Goal: Contribute content: Add original content to the website for others to see

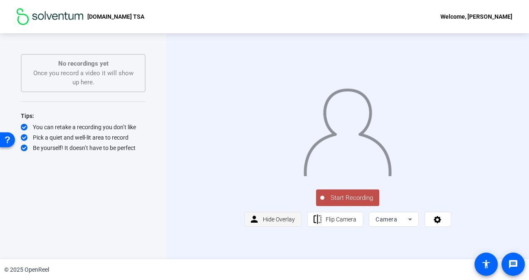
click at [273, 223] on span "Hide Overlay" at bounding box center [279, 219] width 32 height 7
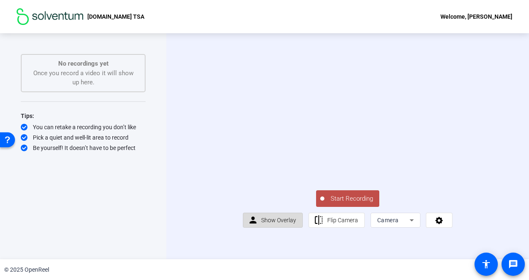
click at [273, 224] on span "Show Overlay" at bounding box center [278, 220] width 35 height 7
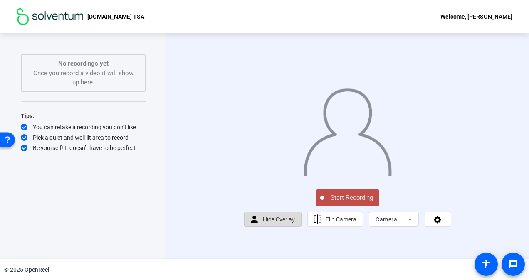
click at [274, 223] on span "Hide Overlay" at bounding box center [279, 219] width 32 height 7
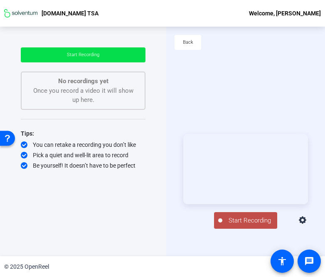
click at [246, 221] on span "Start Recording" at bounding box center [249, 221] width 55 height 10
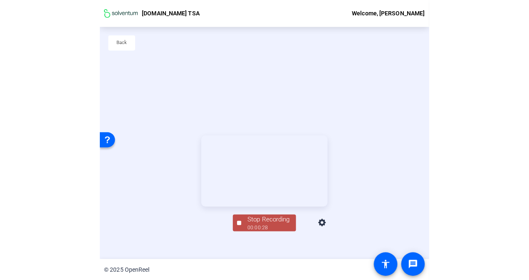
scroll to position [40, 0]
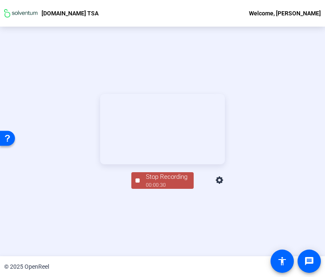
click at [157, 189] on div "00:00:30" at bounding box center [167, 184] width 42 height 7
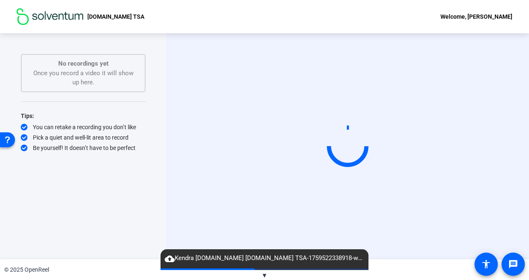
scroll to position [0, 0]
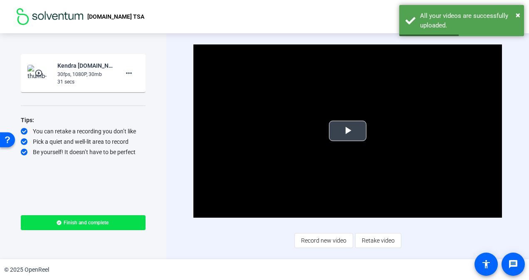
click at [347, 131] on span "Video Player" at bounding box center [347, 131] width 0 height 0
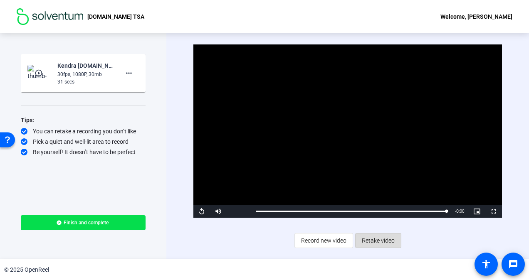
click at [386, 241] on span "Retake video" at bounding box center [377, 241] width 33 height 16
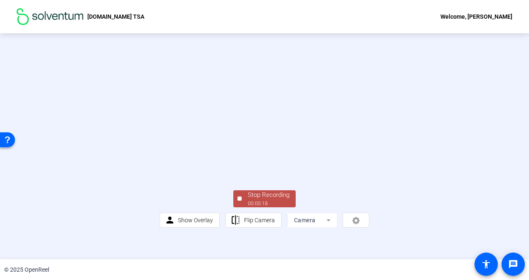
scroll to position [44, 0]
click at [270, 207] on div "00:00:19" at bounding box center [269, 203] width 42 height 7
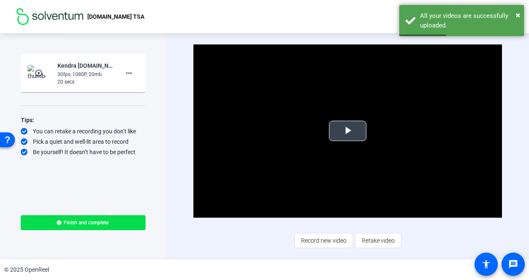
click at [347, 131] on span "Video Player" at bounding box center [347, 131] width 0 height 0
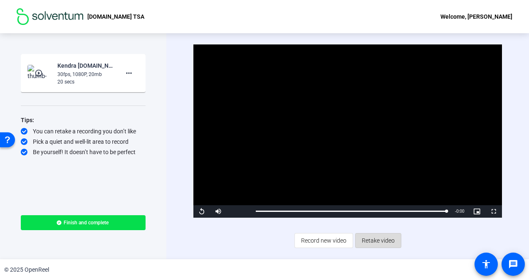
click at [376, 242] on span "Retake video" at bounding box center [377, 241] width 33 height 16
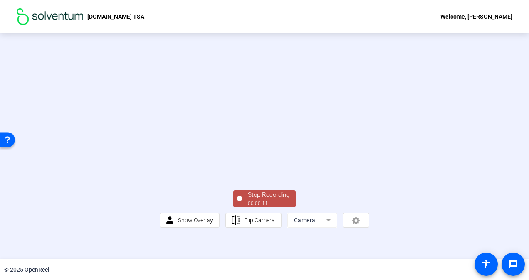
scroll to position [44, 0]
click at [268, 207] on div "00:00:12" at bounding box center [269, 203] width 42 height 7
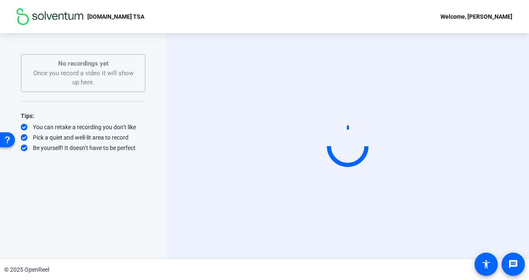
scroll to position [0, 0]
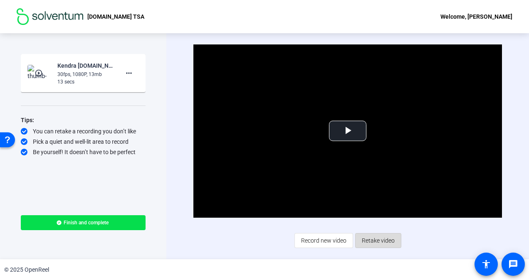
click at [385, 240] on span "Retake video" at bounding box center [377, 241] width 33 height 16
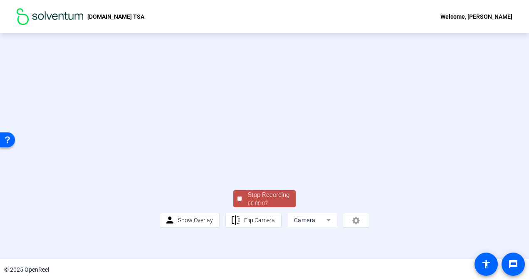
scroll to position [44, 0]
click at [263, 200] on div "Stop Recording" at bounding box center [269, 195] width 42 height 10
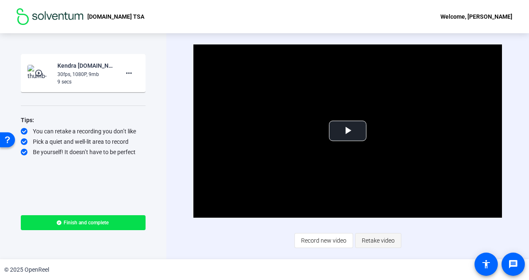
click at [385, 235] on span "Retake video" at bounding box center [377, 241] width 33 height 16
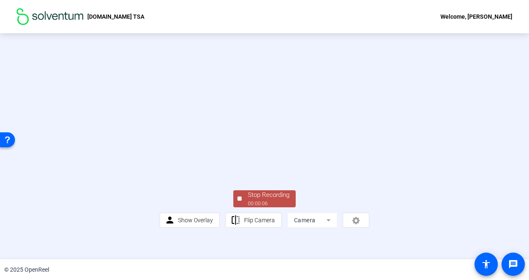
scroll to position [44, 0]
click at [267, 207] on div "00:00:09" at bounding box center [269, 203] width 42 height 7
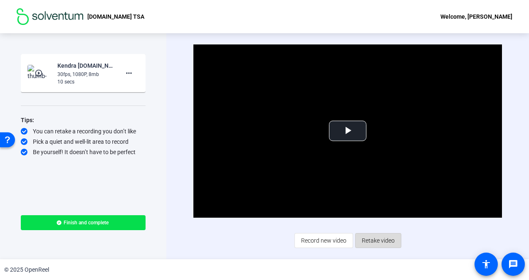
click at [380, 239] on span "Retake video" at bounding box center [377, 241] width 33 height 16
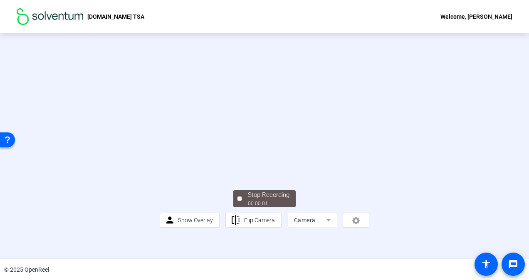
click at [288, 140] on video at bounding box center [265, 124] width 210 height 118
click at [250, 224] on span "Flip Camera" at bounding box center [259, 220] width 31 height 7
click at [261, 200] on div "Stop Recording" at bounding box center [269, 195] width 42 height 10
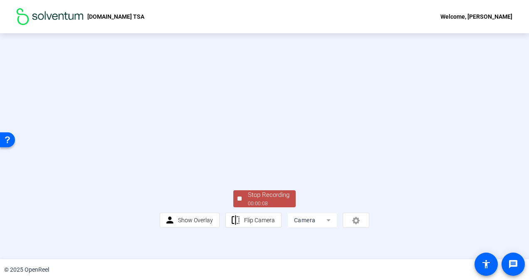
scroll to position [0, 0]
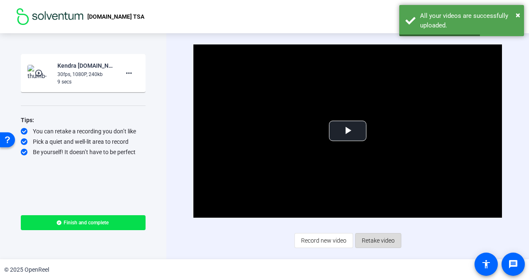
click at [377, 242] on span "Retake video" at bounding box center [377, 241] width 33 height 16
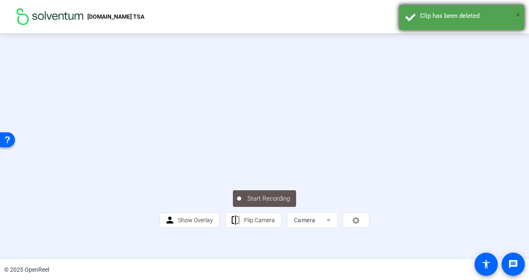
click at [519, 15] on span "×" at bounding box center [517, 15] width 5 height 10
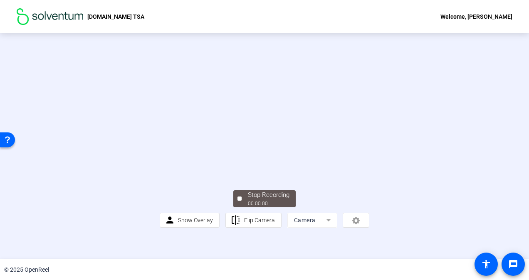
scroll to position [44, 0]
click at [323, 228] on mat-form-field "Camera" at bounding box center [312, 220] width 50 height 15
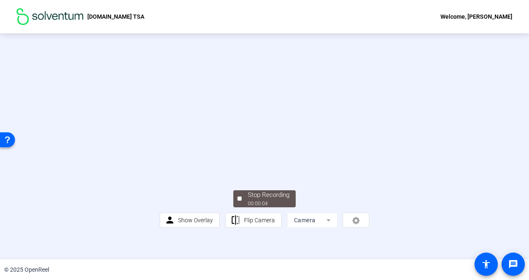
click at [323, 228] on mat-form-field "Camera" at bounding box center [312, 220] width 50 height 15
drag, startPoint x: 323, startPoint y: 243, endPoint x: 304, endPoint y: 224, distance: 26.4
click at [304, 224] on div "Stop Recording 00:00:10 person Show Overlay flip Flip Camera Camera" at bounding box center [265, 208] width 210 height 39
click at [320, 228] on mat-form-field "Camera" at bounding box center [312, 220] width 50 height 15
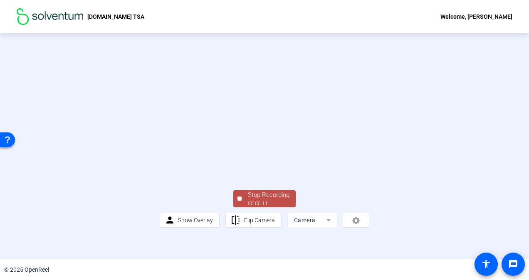
click at [323, 221] on div "Stop Recording 00:00:11 person Show Overlay flip Flip Camera Camera" at bounding box center [265, 208] width 210 height 39
click at [270, 200] on div "Stop Recording" at bounding box center [269, 195] width 42 height 10
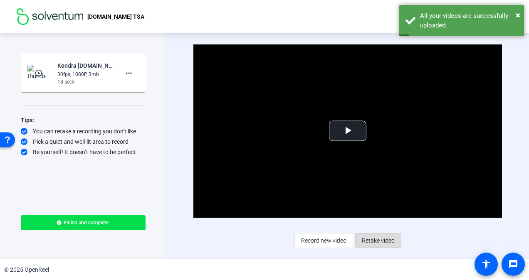
click at [372, 240] on span "Retake video" at bounding box center [377, 241] width 33 height 16
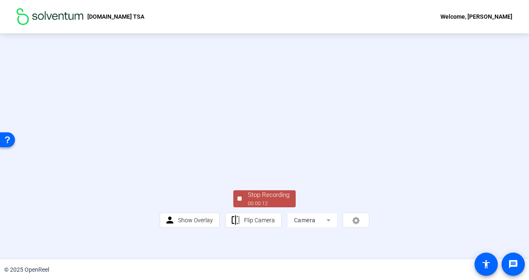
scroll to position [44, 0]
click at [256, 207] on div "00:00:13" at bounding box center [269, 203] width 42 height 7
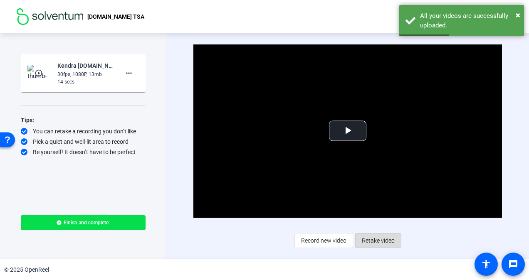
click at [379, 234] on span "Retake video" at bounding box center [377, 241] width 33 height 16
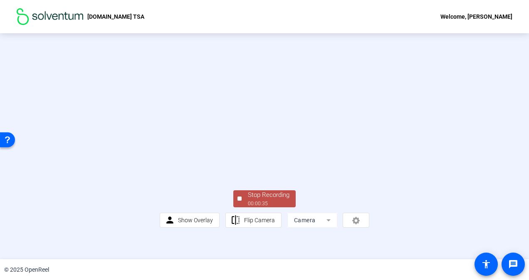
scroll to position [39, 0]
click at [268, 207] on div "00:00:36" at bounding box center [269, 203] width 42 height 7
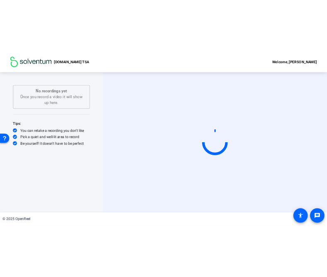
scroll to position [0, 0]
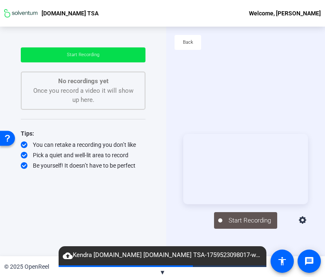
click at [0, 147] on html "Resource Center Get help when you need it! Help Get the help you need from our …" at bounding box center [10, 138] width 21 height 21
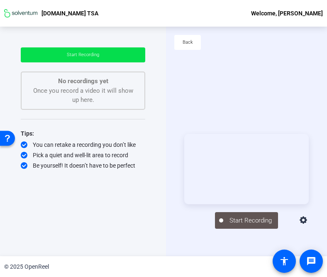
click at [252, 110] on div "Start Recording" at bounding box center [246, 180] width 161 height 229
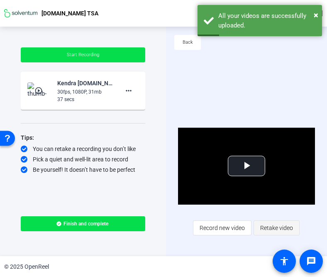
click at [279, 226] on span "Retake video" at bounding box center [277, 228] width 33 height 16
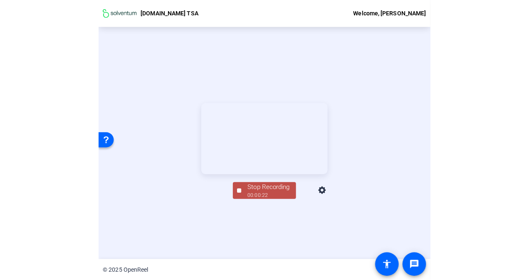
scroll to position [34, 0]
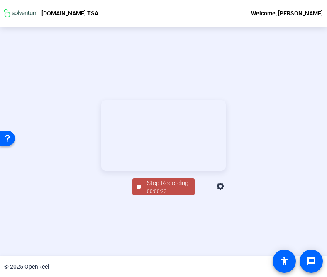
click at [162, 188] on div "Stop Recording" at bounding box center [168, 183] width 42 height 10
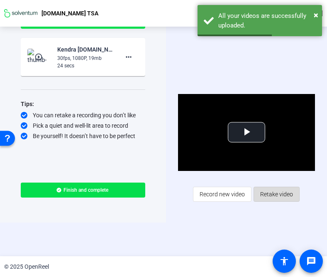
click at [276, 192] on span "Retake video" at bounding box center [277, 194] width 33 height 16
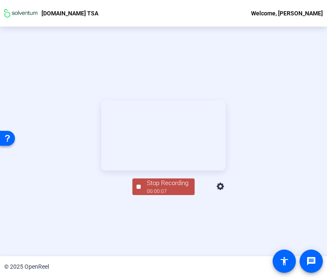
click at [167, 195] on div "00:00:07" at bounding box center [168, 190] width 42 height 7
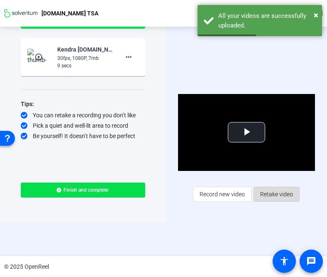
click at [280, 190] on span "Retake video" at bounding box center [277, 194] width 33 height 16
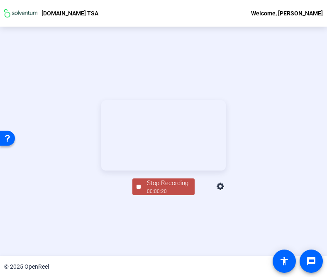
click at [152, 195] on div "00:00:20" at bounding box center [168, 190] width 42 height 7
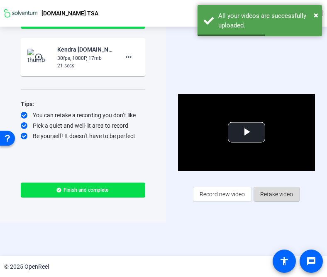
click at [277, 197] on span "Retake video" at bounding box center [277, 194] width 33 height 16
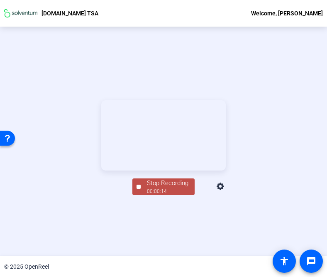
click at [162, 188] on div "Stop Recording" at bounding box center [168, 183] width 42 height 10
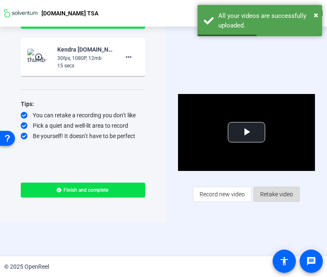
click at [274, 193] on span "Retake video" at bounding box center [277, 194] width 33 height 16
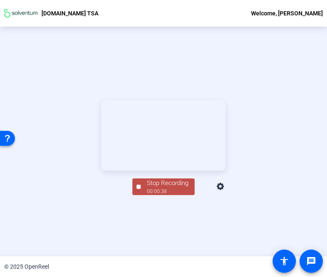
click at [169, 195] on div "00:00:38" at bounding box center [168, 190] width 42 height 7
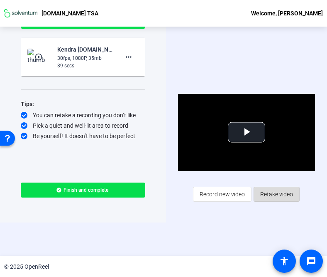
click at [271, 194] on span "Retake video" at bounding box center [277, 194] width 33 height 16
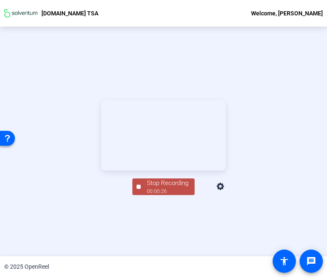
click at [157, 195] on div "00:00:26" at bounding box center [168, 190] width 42 height 7
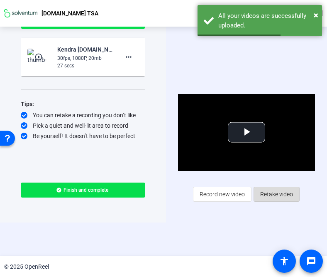
click at [273, 191] on span "Retake video" at bounding box center [277, 194] width 33 height 16
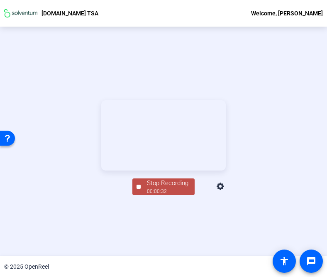
click at [167, 195] on div "00:00:32" at bounding box center [168, 190] width 42 height 7
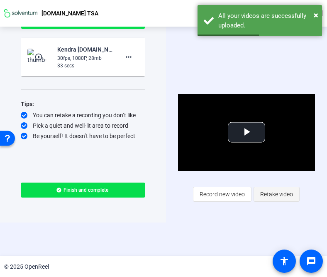
click at [278, 196] on span "Retake video" at bounding box center [277, 194] width 33 height 16
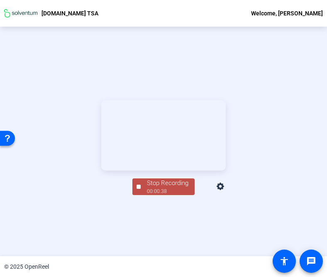
click at [157, 188] on div "Stop Recording" at bounding box center [168, 183] width 42 height 10
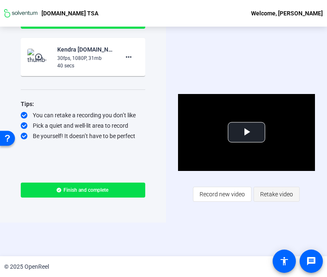
click at [277, 189] on span "Retake video" at bounding box center [277, 194] width 33 height 16
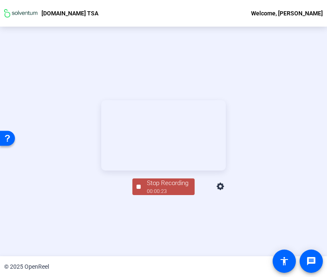
click at [167, 188] on div "Stop Recording" at bounding box center [168, 183] width 42 height 10
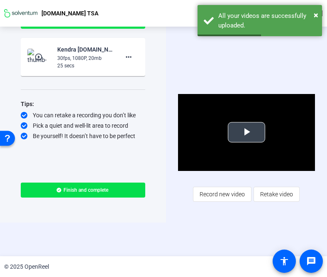
click at [247, 132] on span "Video Player" at bounding box center [247, 132] width 0 height 0
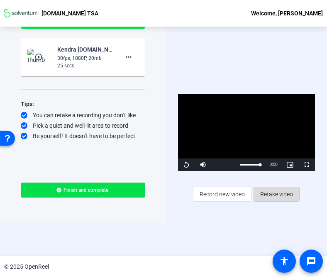
click at [273, 193] on span "Retake video" at bounding box center [277, 194] width 33 height 16
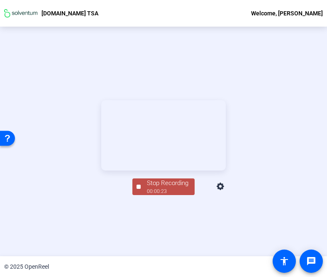
click at [154, 188] on div "Stop Recording" at bounding box center [168, 183] width 42 height 10
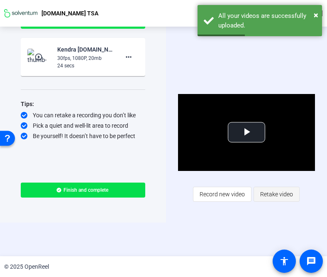
click at [281, 194] on span "Retake video" at bounding box center [277, 194] width 33 height 16
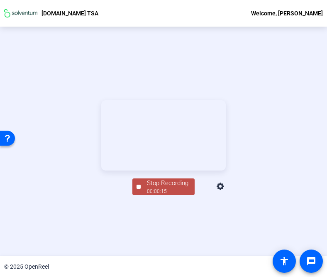
click at [152, 188] on div "Stop Recording" at bounding box center [168, 183] width 42 height 10
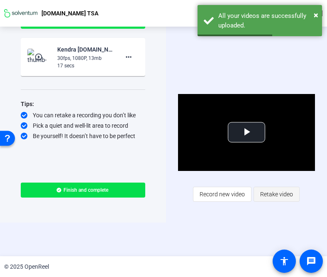
click at [279, 196] on span "Retake video" at bounding box center [277, 194] width 33 height 16
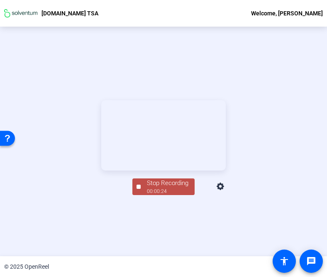
click at [163, 188] on div "Stop Recording" at bounding box center [168, 183] width 42 height 10
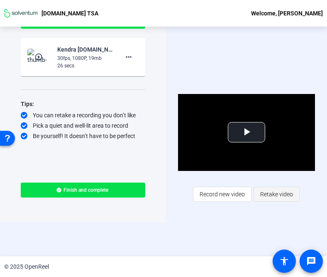
click at [280, 193] on span "Retake video" at bounding box center [277, 194] width 33 height 16
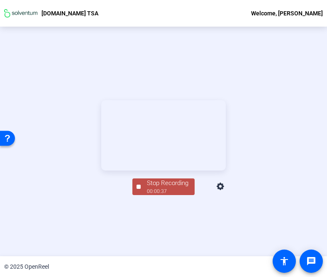
click at [167, 195] on div "00:00:37" at bounding box center [168, 190] width 42 height 7
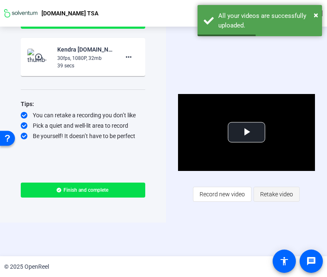
click at [279, 191] on span "Retake video" at bounding box center [277, 194] width 33 height 16
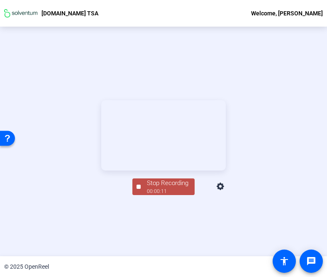
click at [157, 195] on div "00:00:11" at bounding box center [168, 190] width 42 height 7
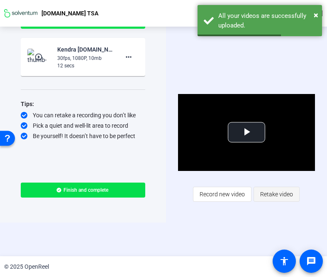
click at [268, 193] on span "Retake video" at bounding box center [277, 194] width 33 height 16
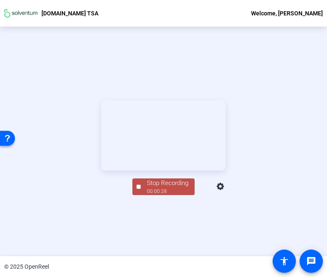
click at [159, 188] on div "Stop Recording" at bounding box center [168, 183] width 42 height 10
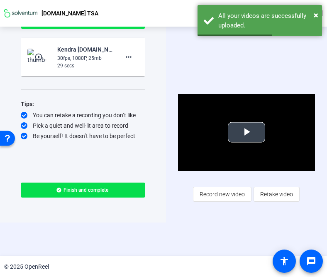
click at [247, 132] on span "Video Player" at bounding box center [247, 132] width 0 height 0
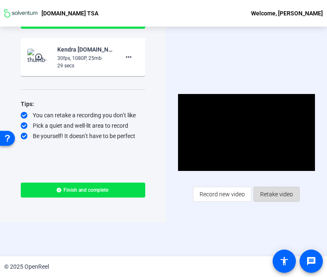
click at [278, 193] on span "Retake video" at bounding box center [277, 194] width 33 height 16
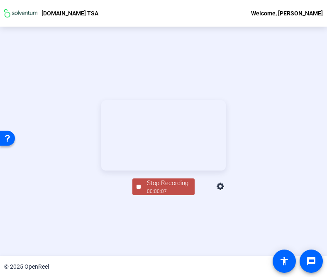
click at [162, 195] on div "00:00:07" at bounding box center [168, 190] width 42 height 7
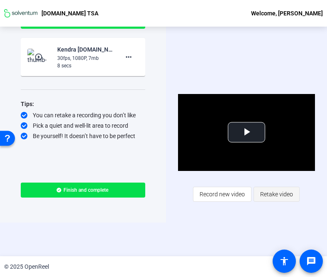
click at [277, 192] on span "Retake video" at bounding box center [277, 194] width 33 height 16
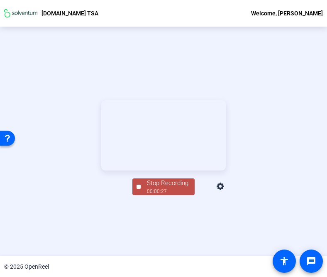
click at [165, 188] on div "Stop Recording" at bounding box center [168, 183] width 42 height 10
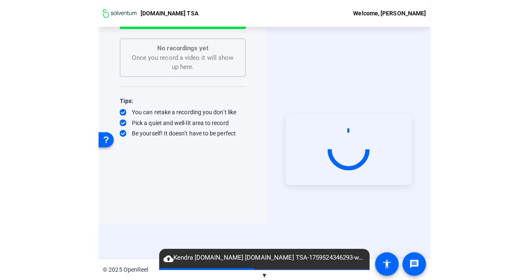
scroll to position [0, 0]
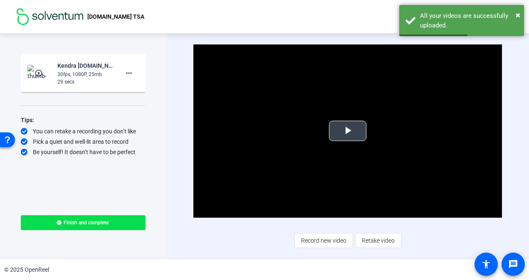
click at [347, 131] on span "Video Player" at bounding box center [347, 131] width 0 height 0
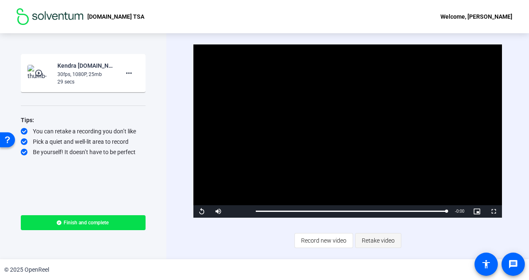
click at [383, 242] on span "Retake video" at bounding box center [377, 241] width 33 height 16
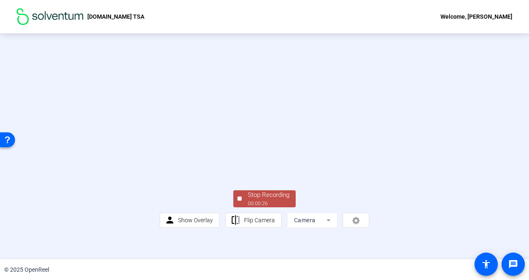
click at [265, 200] on div "Stop Recording" at bounding box center [269, 195] width 42 height 10
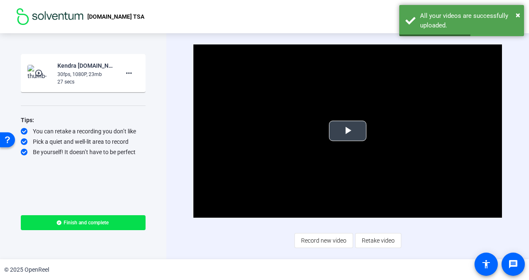
click at [347, 131] on span "Video Player" at bounding box center [347, 131] width 0 height 0
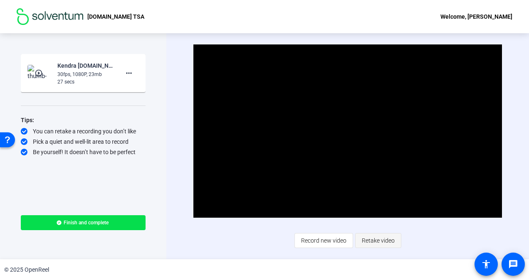
click at [378, 243] on span "Retake video" at bounding box center [377, 241] width 33 height 16
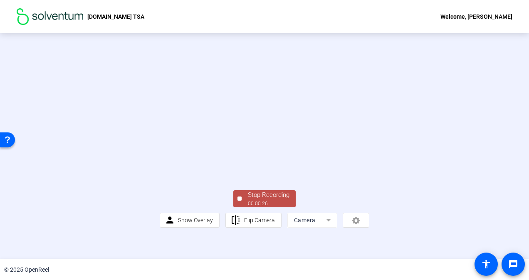
click at [277, 200] on div "Stop Recording" at bounding box center [269, 195] width 42 height 10
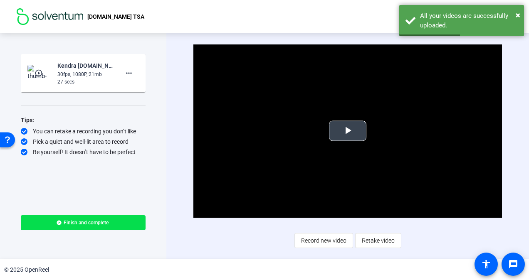
click at [347, 131] on span "Video Player" at bounding box center [347, 131] width 0 height 0
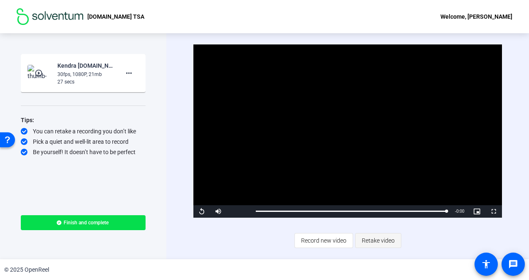
click at [381, 240] on span "Retake video" at bounding box center [377, 241] width 33 height 16
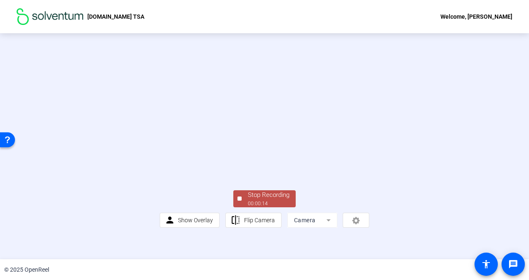
scroll to position [44, 0]
click at [268, 207] on div "00:00:15" at bounding box center [269, 203] width 42 height 7
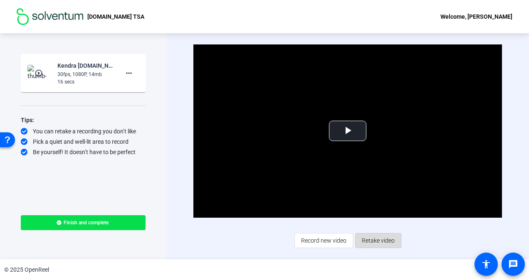
click at [388, 240] on span "Retake video" at bounding box center [377, 241] width 33 height 16
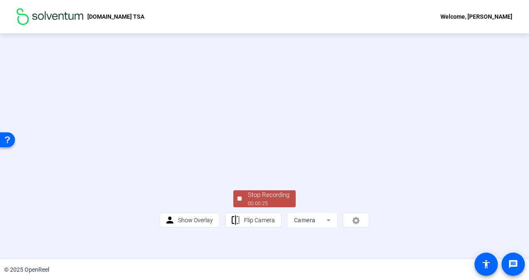
scroll to position [30, 0]
click at [271, 207] on div "00:00:25" at bounding box center [269, 203] width 42 height 7
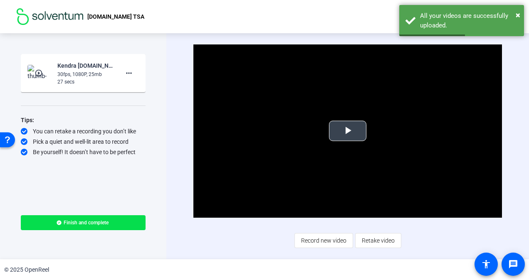
click at [347, 131] on span "Video Player" at bounding box center [347, 131] width 0 height 0
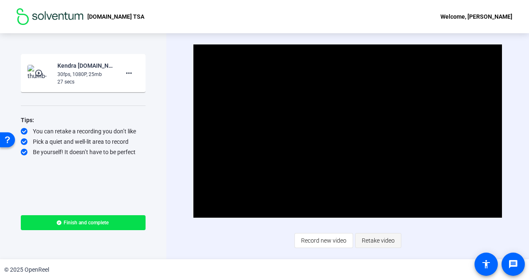
click at [380, 240] on span "Retake video" at bounding box center [377, 241] width 33 height 16
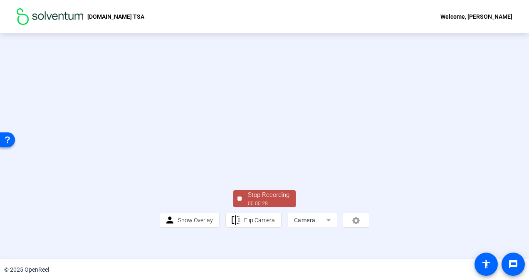
scroll to position [19, 0]
click at [263, 207] on div "00:00:28" at bounding box center [269, 203] width 42 height 7
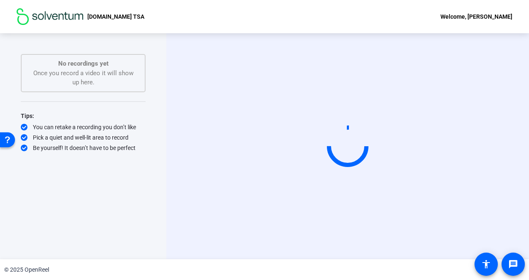
scroll to position [0, 0]
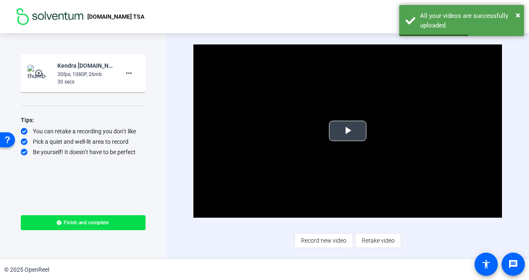
click at [347, 131] on span "Video Player" at bounding box center [347, 131] width 0 height 0
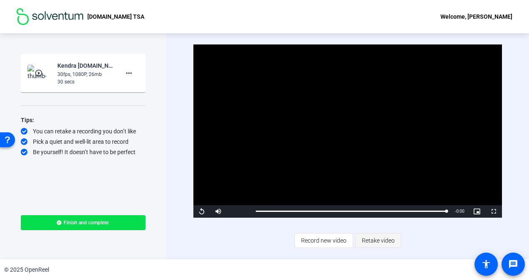
click at [377, 239] on span "Retake video" at bounding box center [377, 241] width 33 height 16
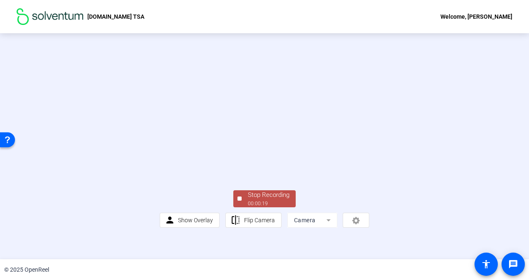
scroll to position [44, 0]
click at [265, 200] on div "Stop Recording" at bounding box center [269, 195] width 42 height 10
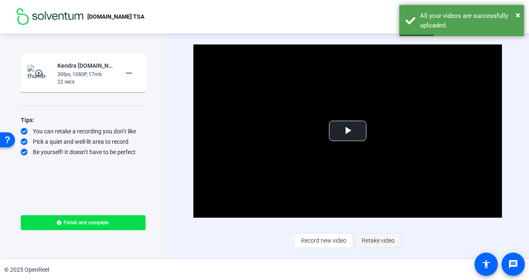
click at [381, 241] on span "Retake video" at bounding box center [377, 241] width 33 height 16
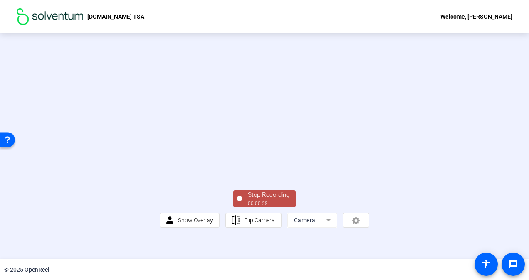
scroll to position [42, 0]
click at [262, 207] on div "00:00:28" at bounding box center [269, 203] width 42 height 7
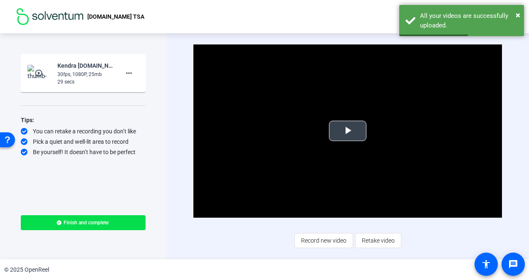
click at [347, 131] on span "Video Player" at bounding box center [347, 131] width 0 height 0
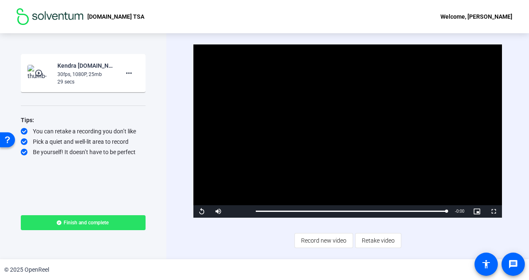
click at [81, 220] on span "Finish and complete" at bounding box center [86, 222] width 45 height 7
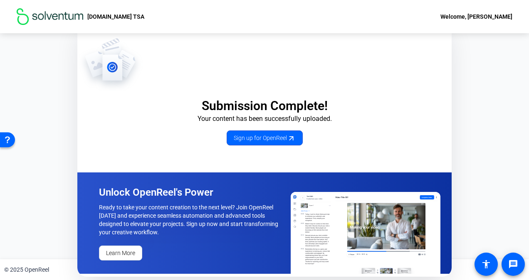
click at [46, 123] on div "Submission Complete! Your content has been successfully uploaded. Sign up for O…" at bounding box center [264, 146] width 529 height 226
click at [65, 13] on img at bounding box center [50, 16] width 66 height 17
click at [108, 14] on p "[DOMAIN_NAME] TSA" at bounding box center [115, 17] width 57 height 10
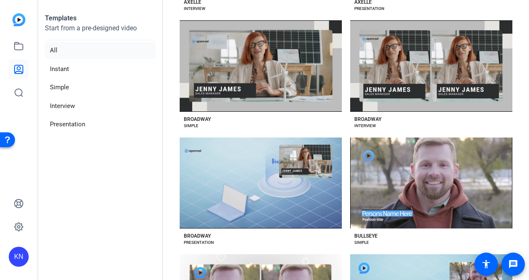
scroll to position [888, 0]
